Goal: Complete application form: Complete application form

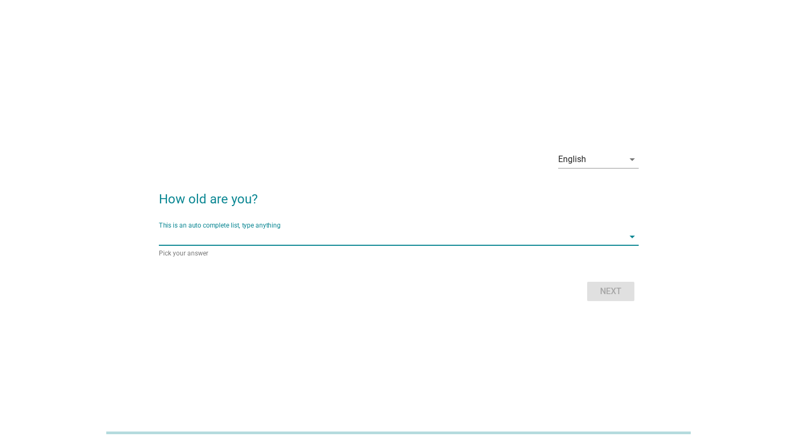
click at [337, 241] on input "This is an auto complete list, type anything" at bounding box center [391, 236] width 465 height 17
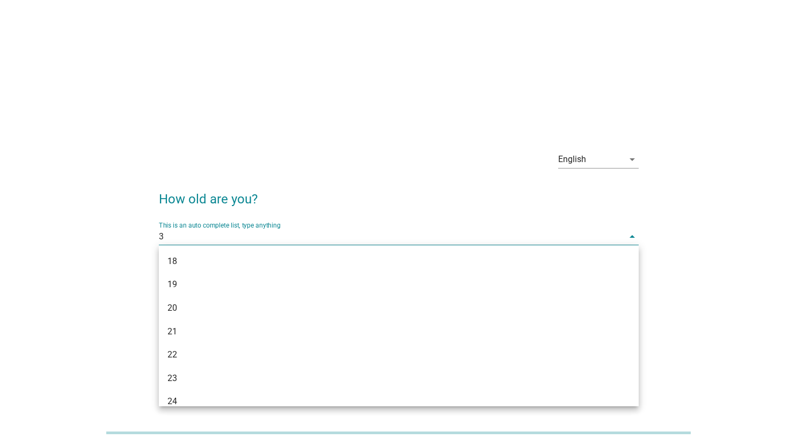
type input "31"
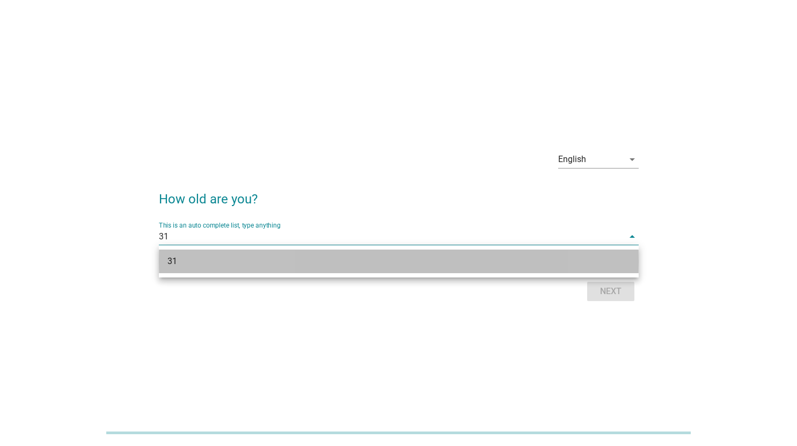
drag, startPoint x: 204, startPoint y: 259, endPoint x: 566, endPoint y: 313, distance: 365.2
click at [208, 260] on div "31" at bounding box center [379, 261] width 424 height 13
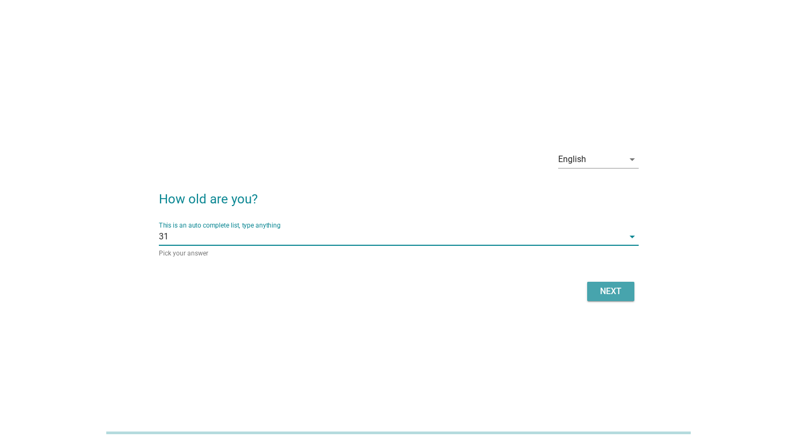
click at [602, 288] on div "Next" at bounding box center [611, 291] width 30 height 13
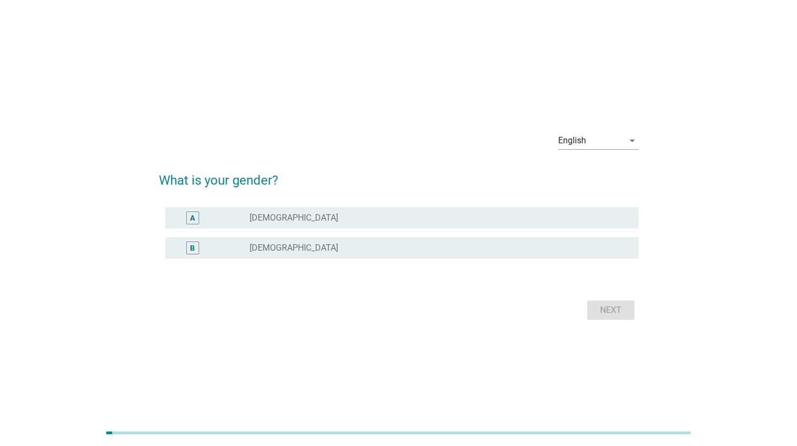
click at [237, 252] on div "B" at bounding box center [212, 248] width 76 height 13
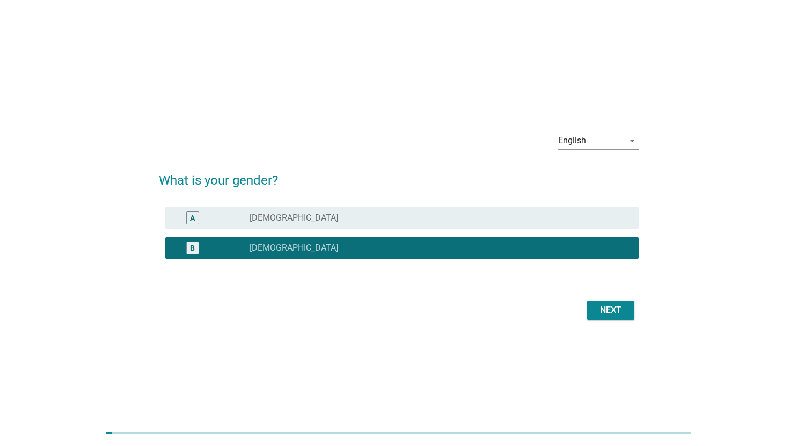
click at [591, 305] on button "Next" at bounding box center [610, 310] width 47 height 19
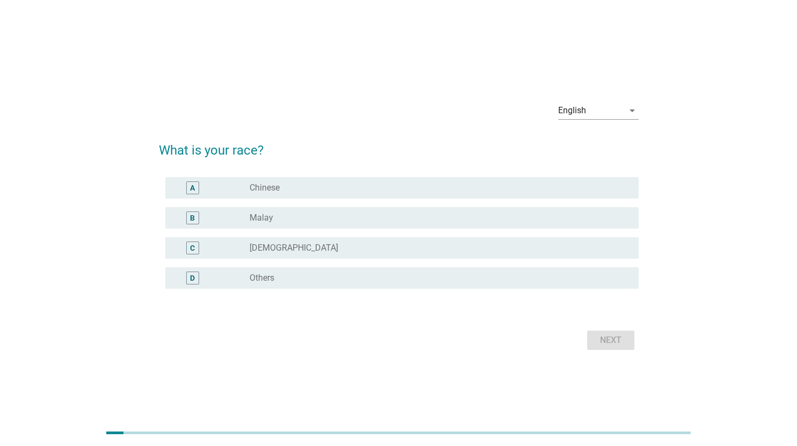
click at [337, 185] on div "radio_button_unchecked Chinese" at bounding box center [435, 187] width 371 height 11
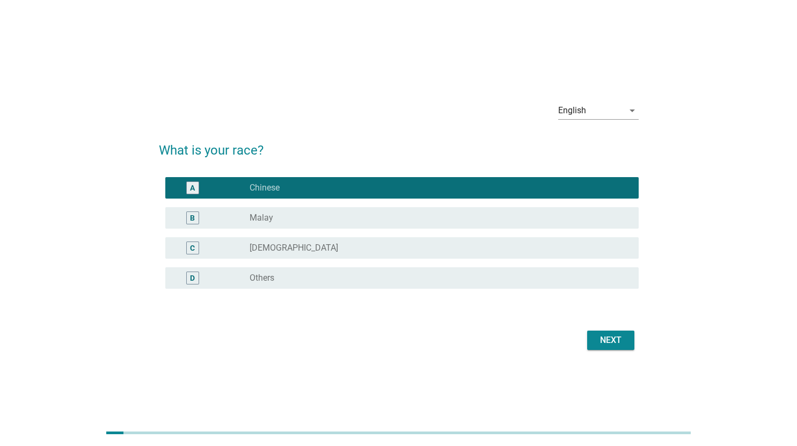
click at [610, 342] on div "Next" at bounding box center [611, 340] width 30 height 13
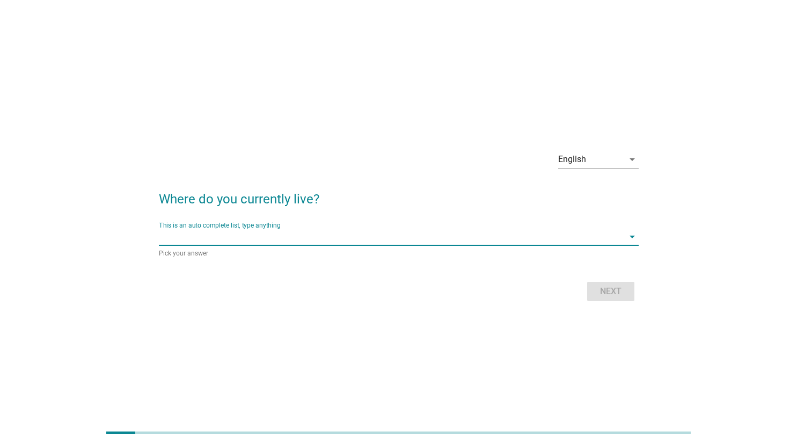
click at [305, 242] on input "This is an auto complete list, type anything" at bounding box center [391, 236] width 465 height 17
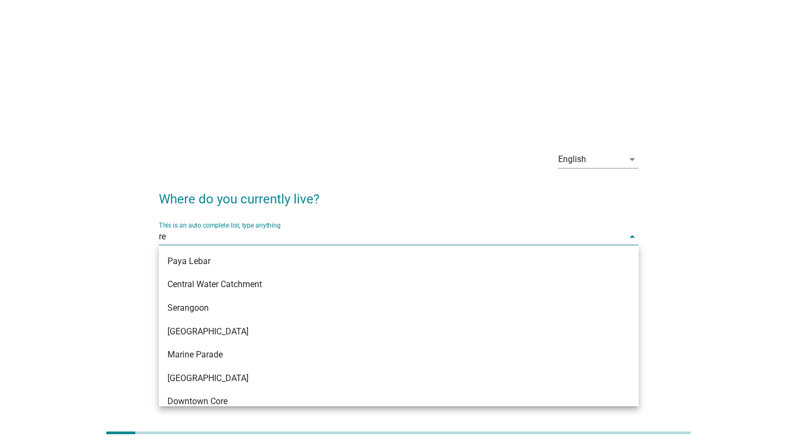
type input "r"
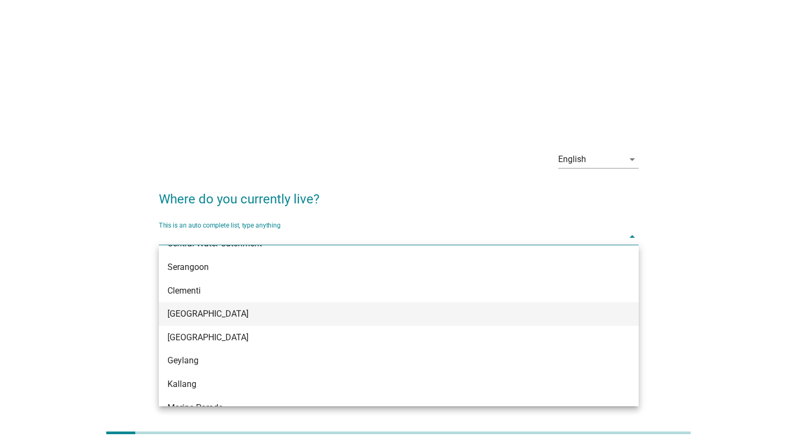
scroll to position [54, 0]
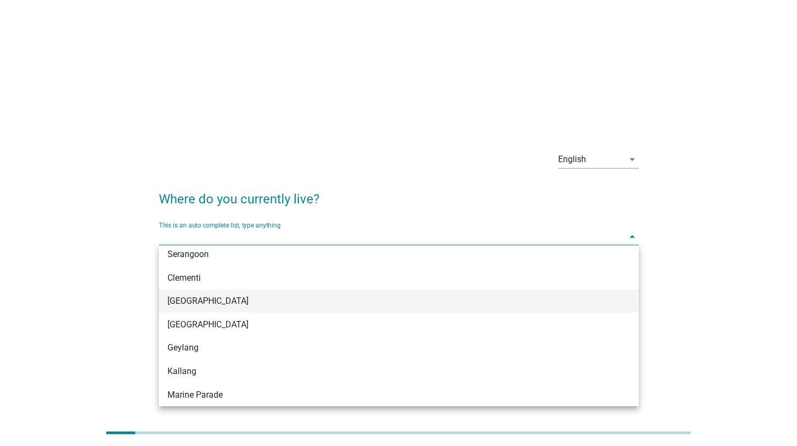
click at [244, 304] on div "[GEOGRAPHIC_DATA]" at bounding box center [379, 301] width 424 height 13
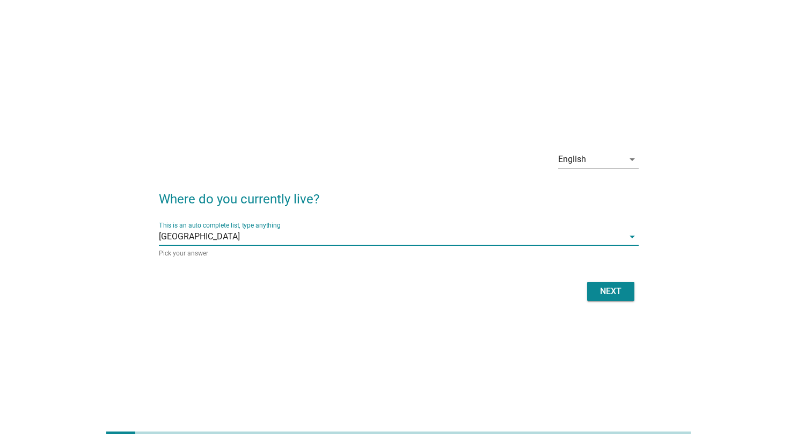
click at [615, 288] on div "Next" at bounding box center [611, 291] width 30 height 13
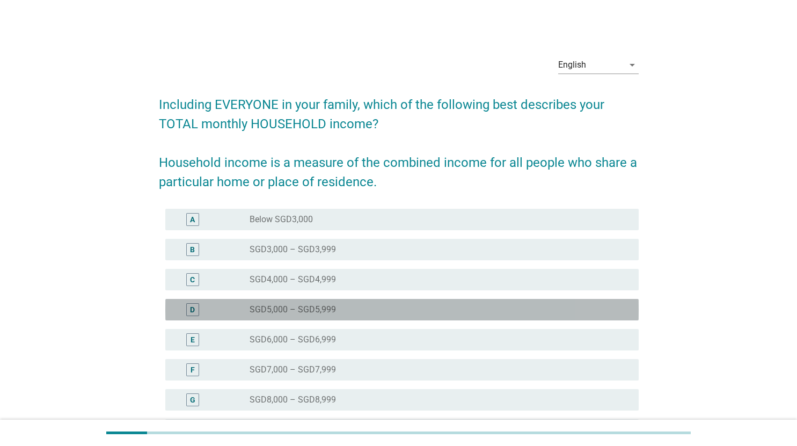
click at [561, 310] on div "radio_button_unchecked SGD5,000 – SGD5,999" at bounding box center [435, 309] width 371 height 11
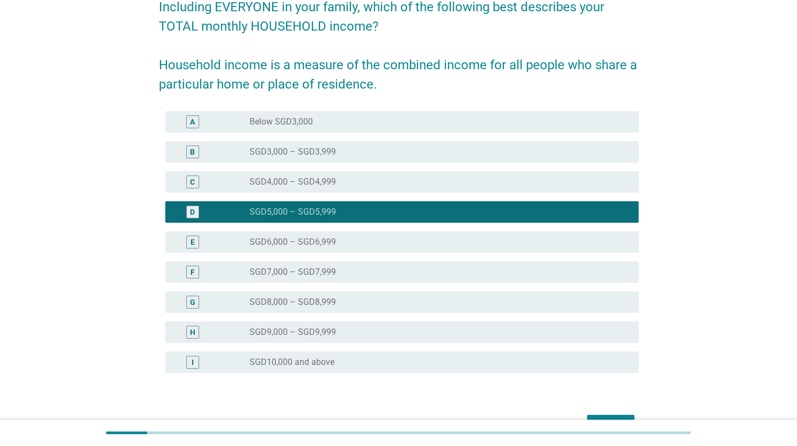
scroll to position [163, 0]
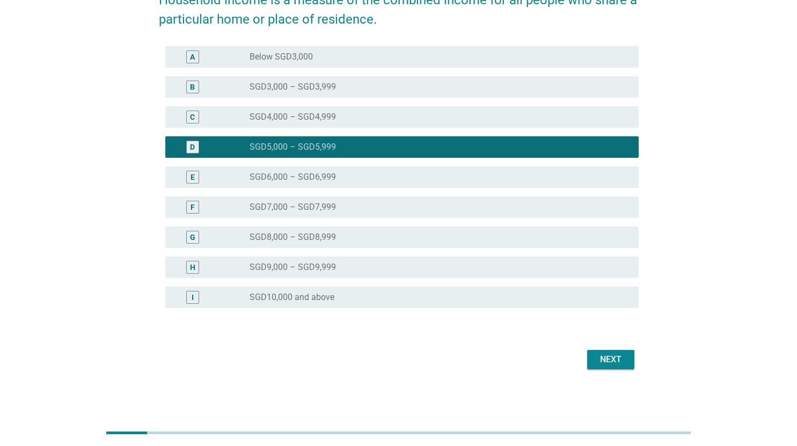
click at [625, 348] on div "Next" at bounding box center [399, 360] width 480 height 26
click at [624, 357] on div "Next" at bounding box center [611, 359] width 30 height 13
